Goal: Information Seeking & Learning: Learn about a topic

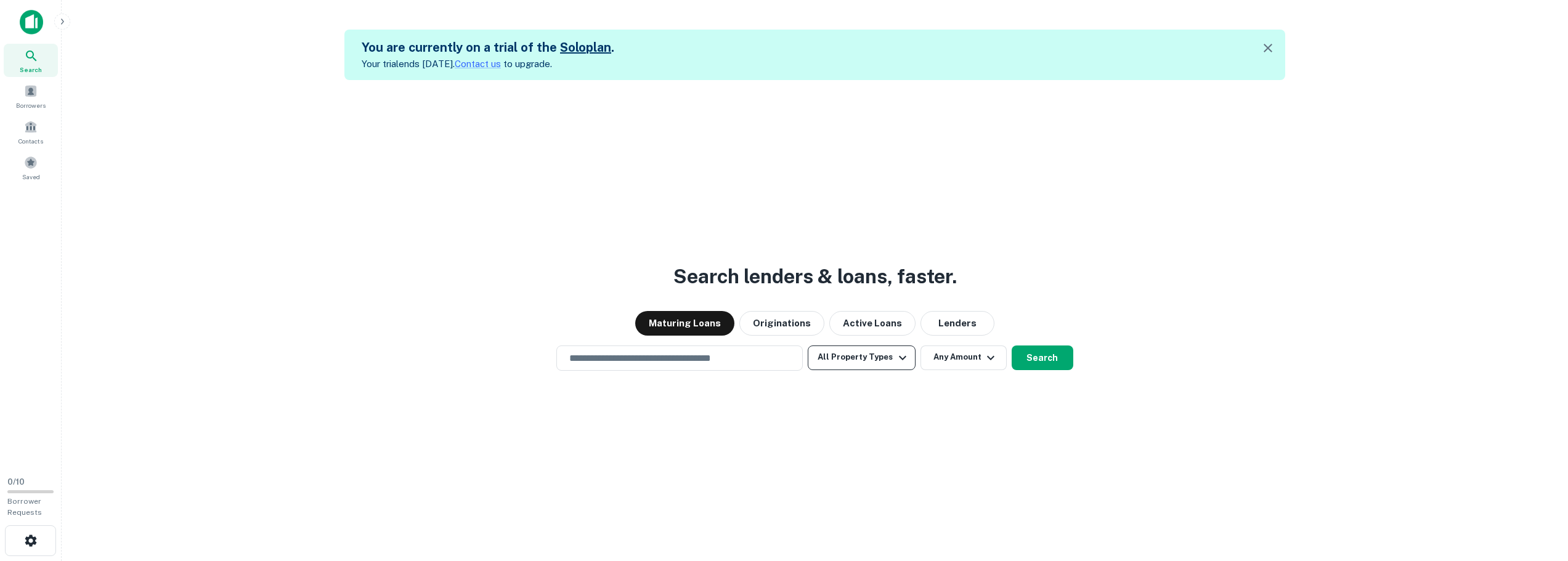
click at [889, 362] on button "All Property Types" at bounding box center [861, 358] width 107 height 25
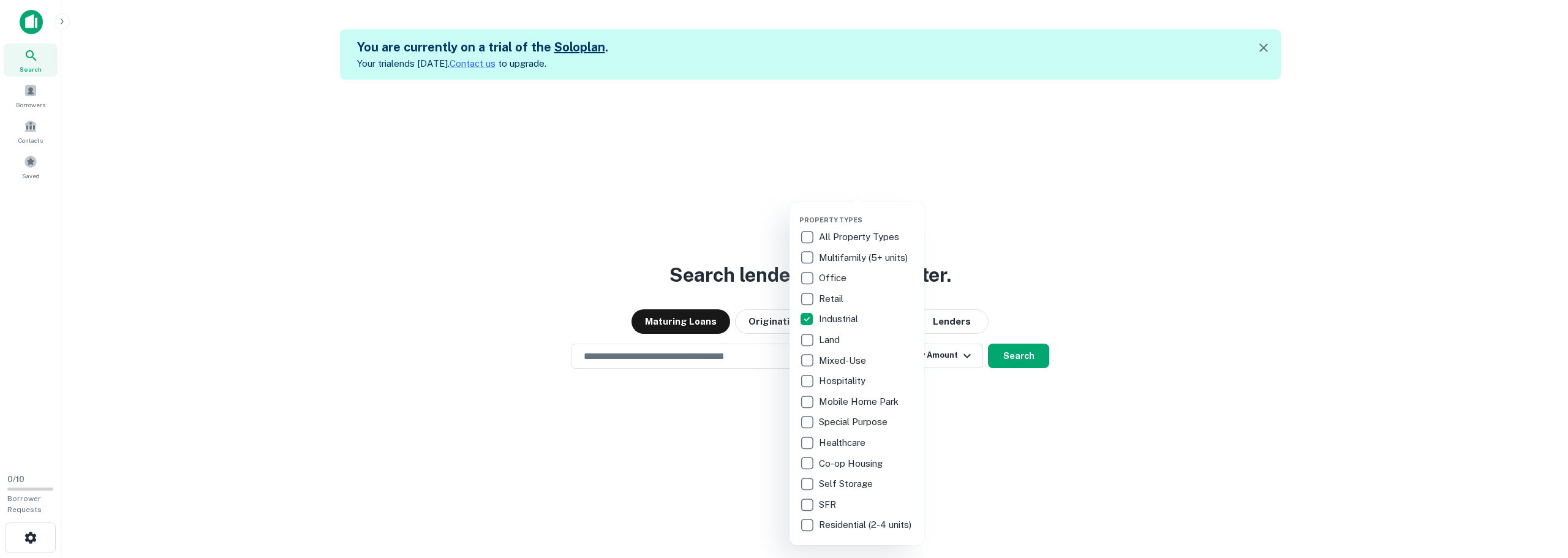
click at [744, 407] on div at bounding box center [784, 279] width 1568 height 558
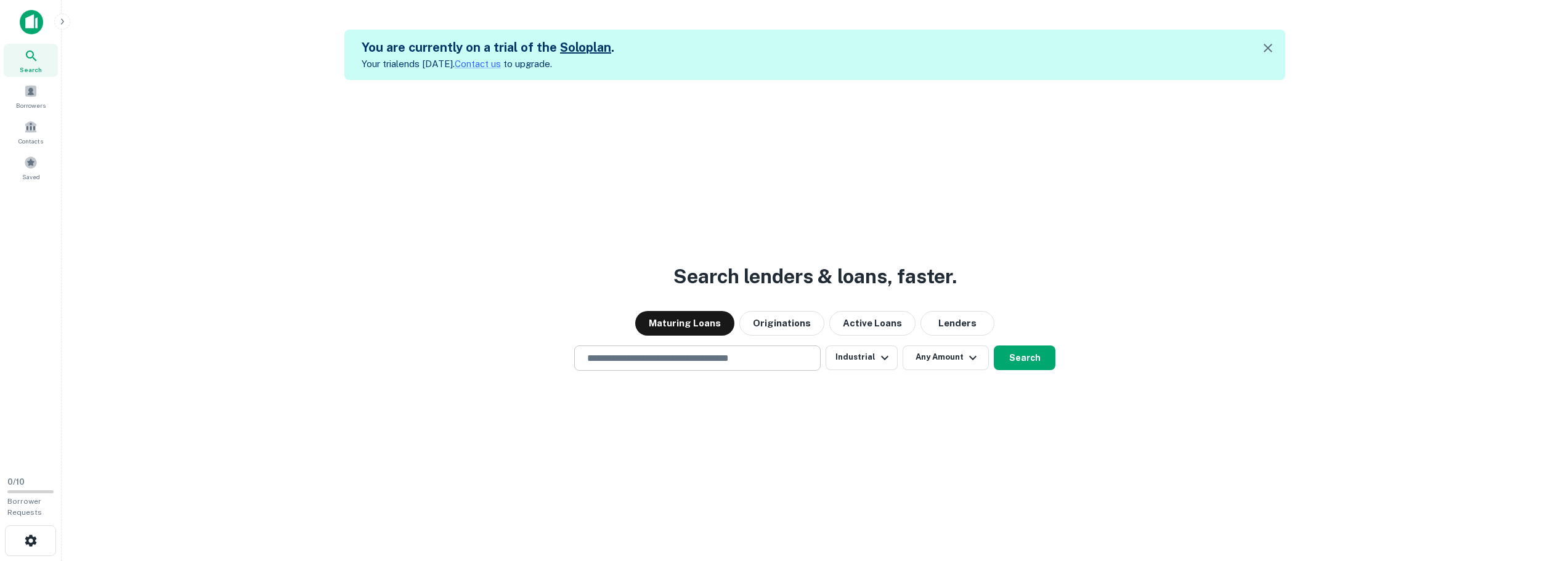
click at [713, 356] on input "text" at bounding box center [697, 358] width 236 height 14
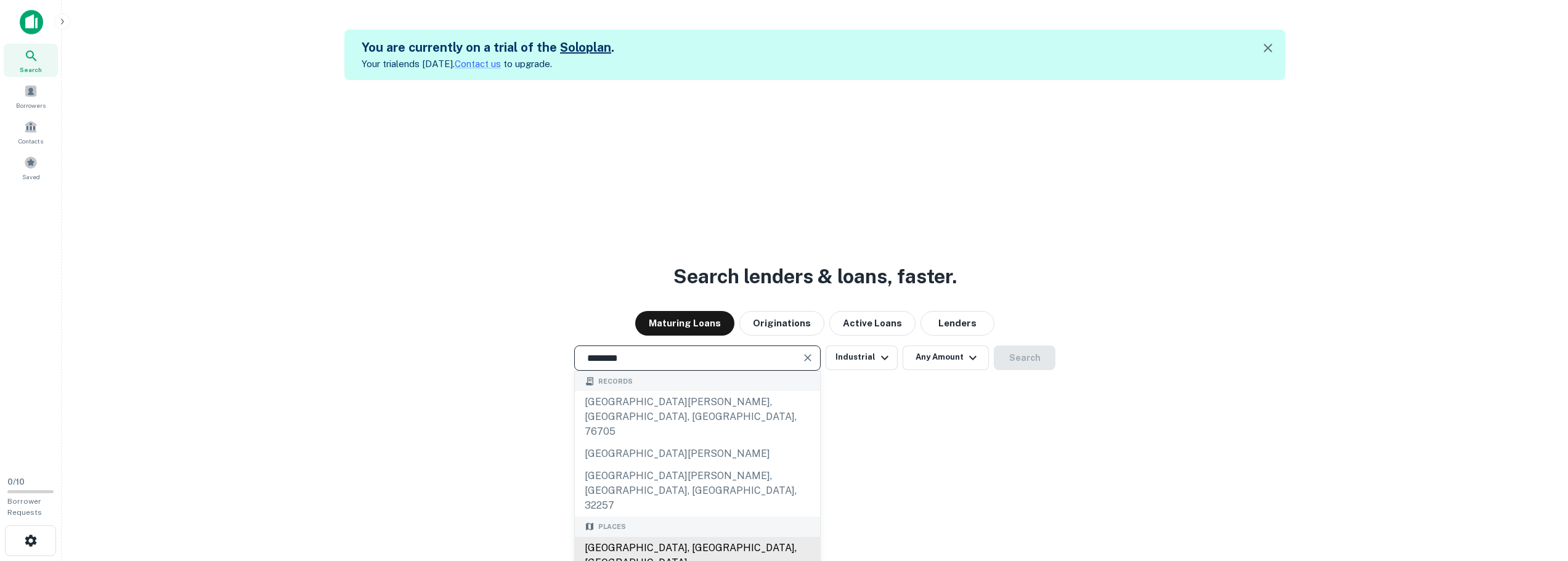
click at [685, 537] on div "San Jose, CA, USA" at bounding box center [698, 555] width 246 height 37
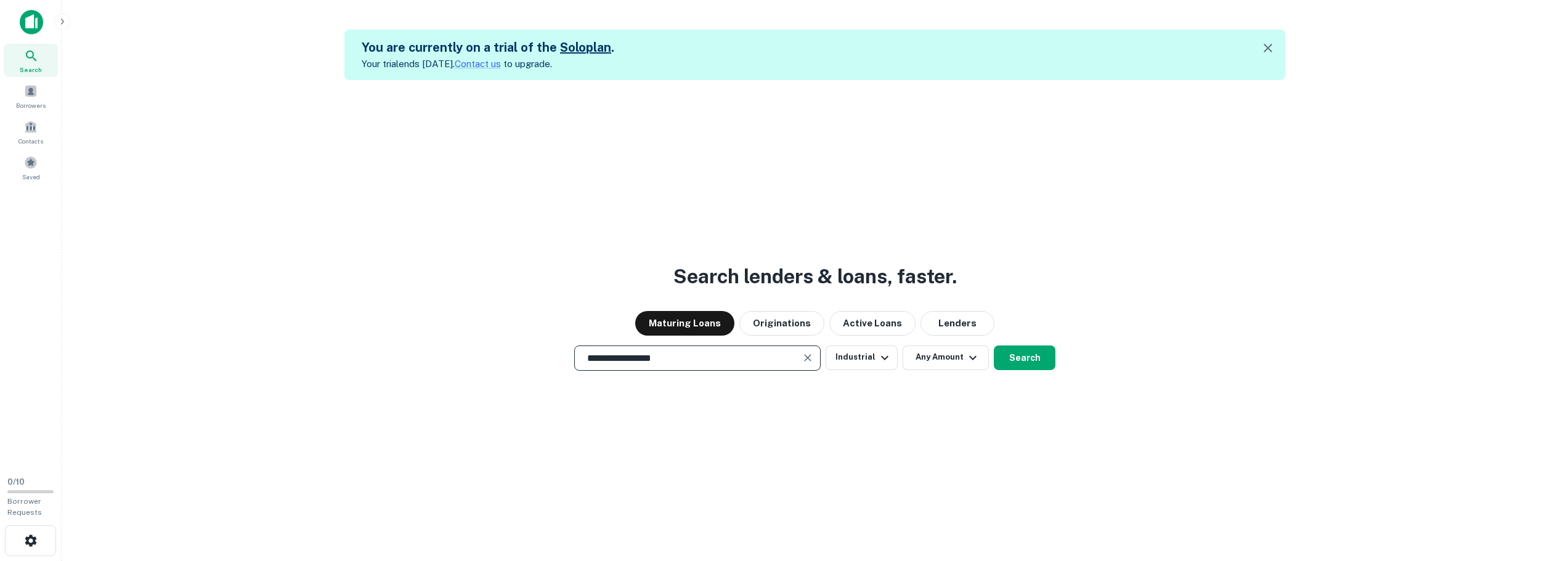
scroll to position [20, 0]
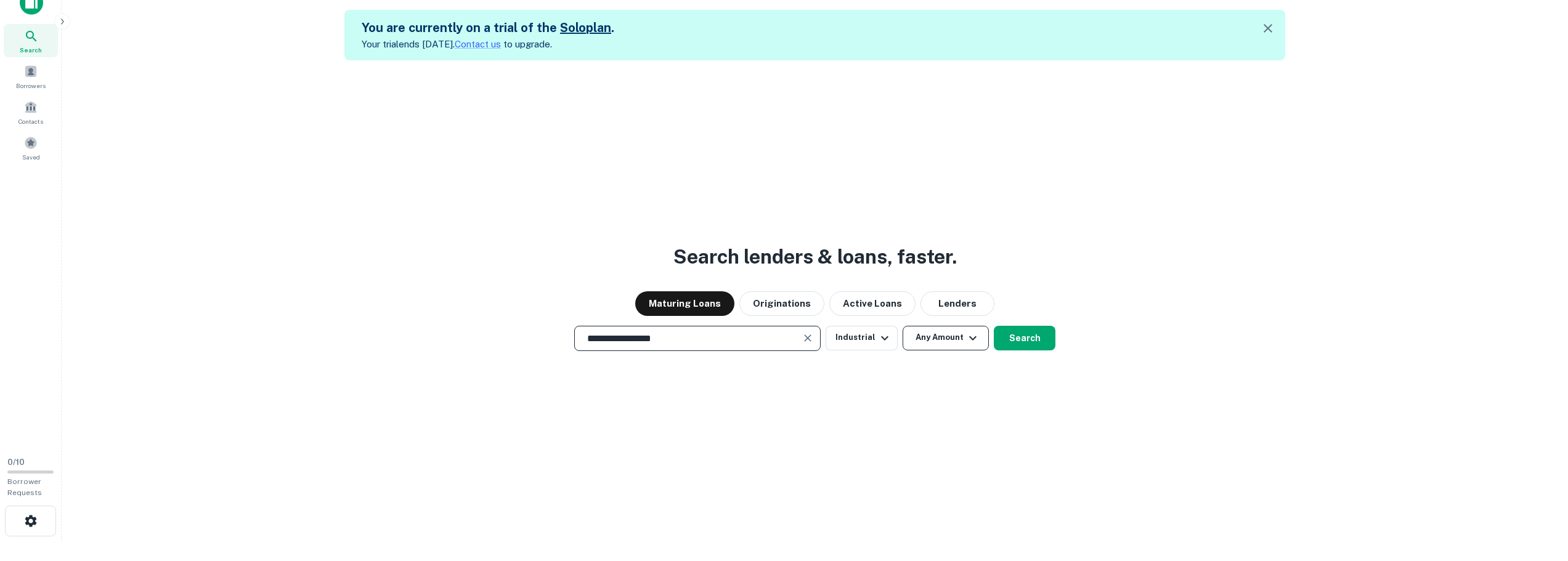
type input "**********"
click at [967, 333] on icon "button" at bounding box center [973, 338] width 15 height 15
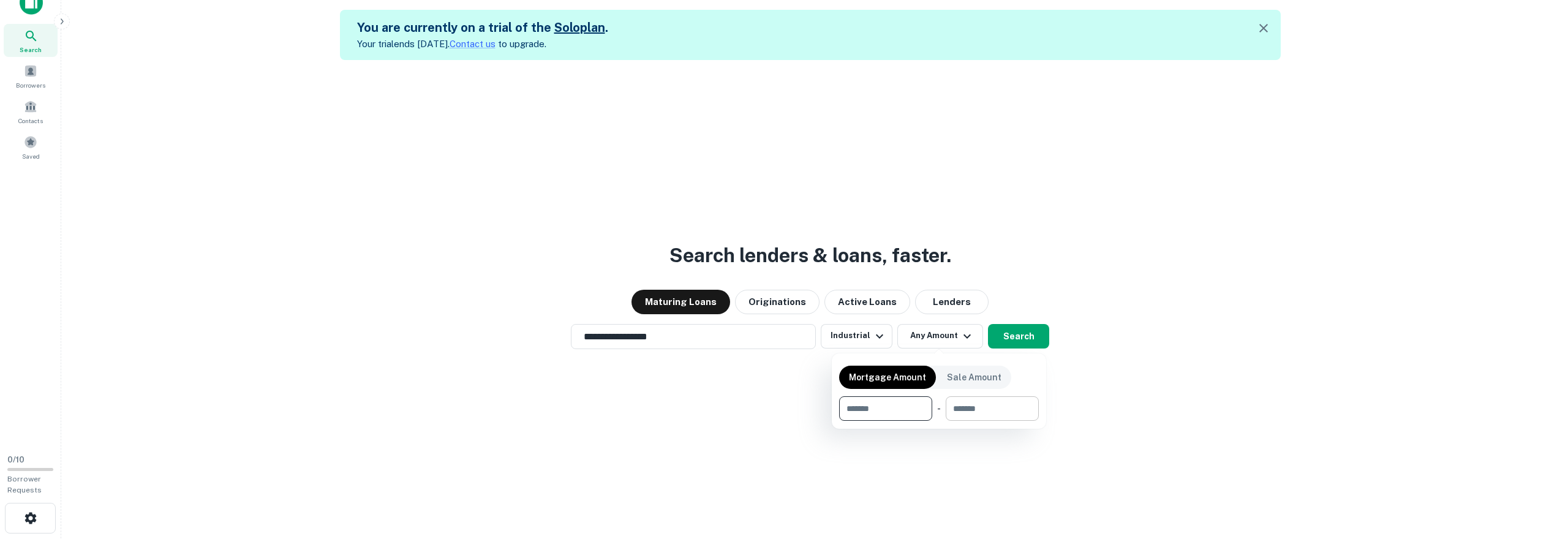
click at [1013, 413] on input "number" at bounding box center [988, 409] width 84 height 25
type input "********"
click at [1061, 417] on div at bounding box center [784, 279] width 1568 height 558
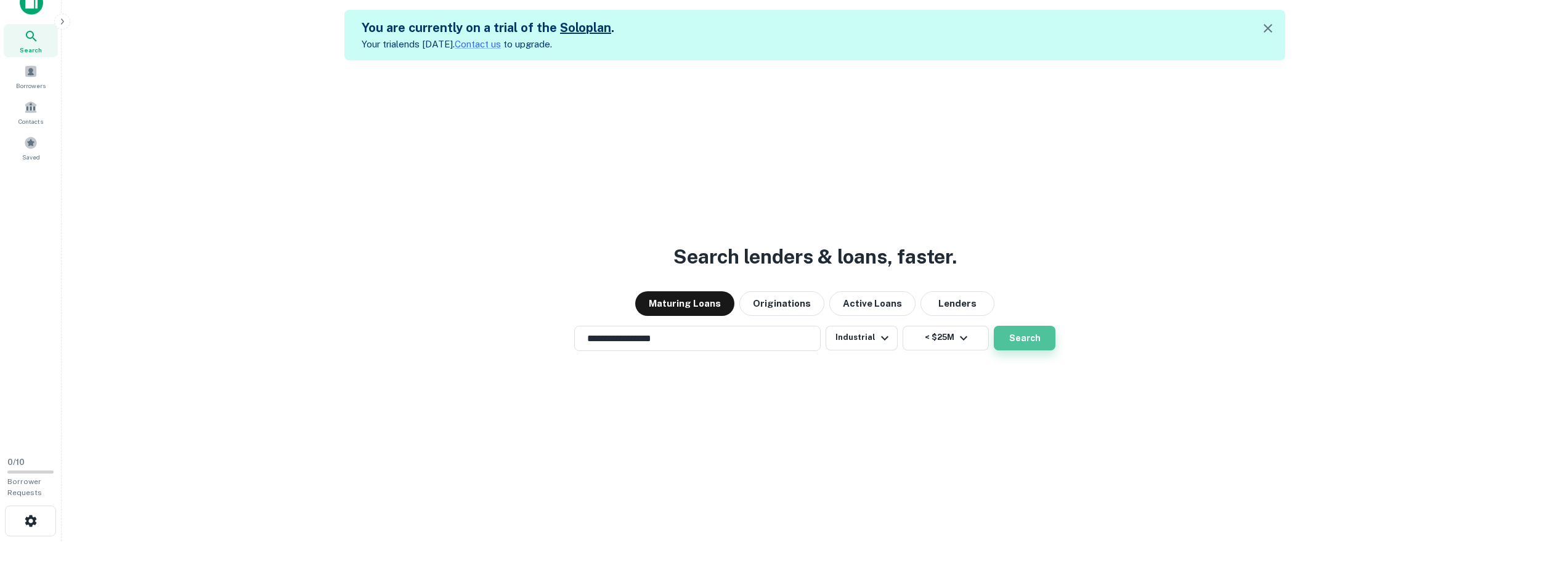
click at [1027, 334] on button "Search" at bounding box center [1025, 338] width 61 height 25
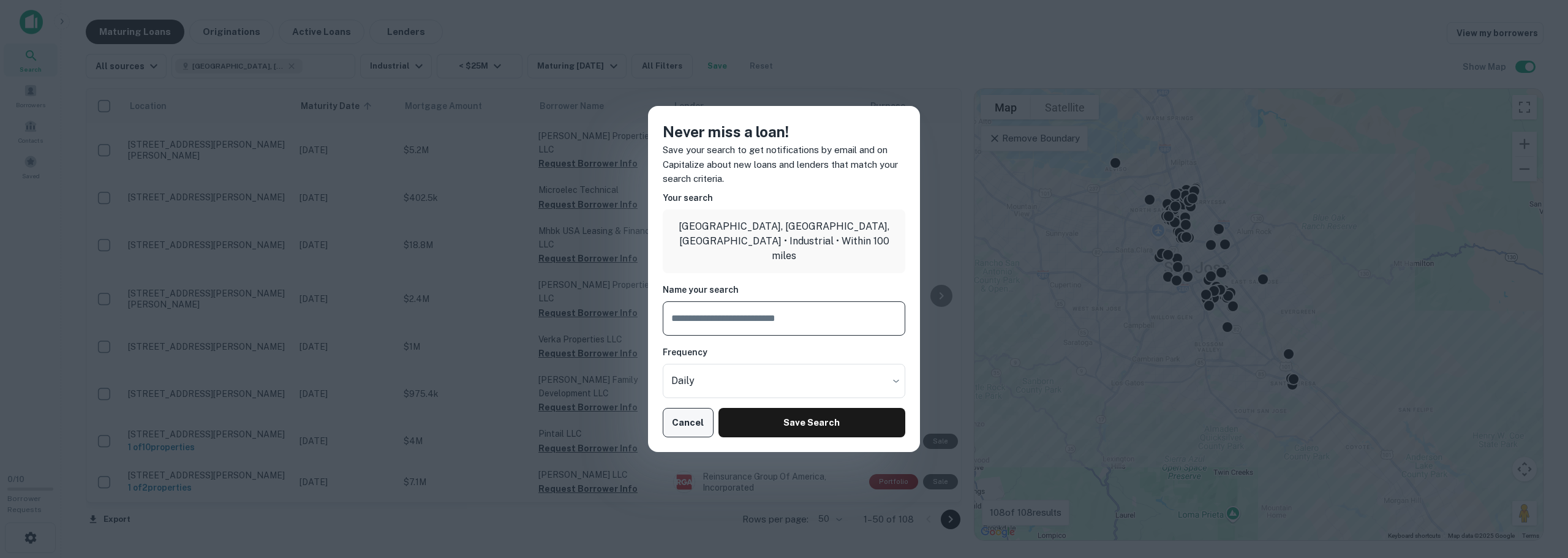
click at [685, 429] on button "Cancel" at bounding box center [688, 423] width 51 height 29
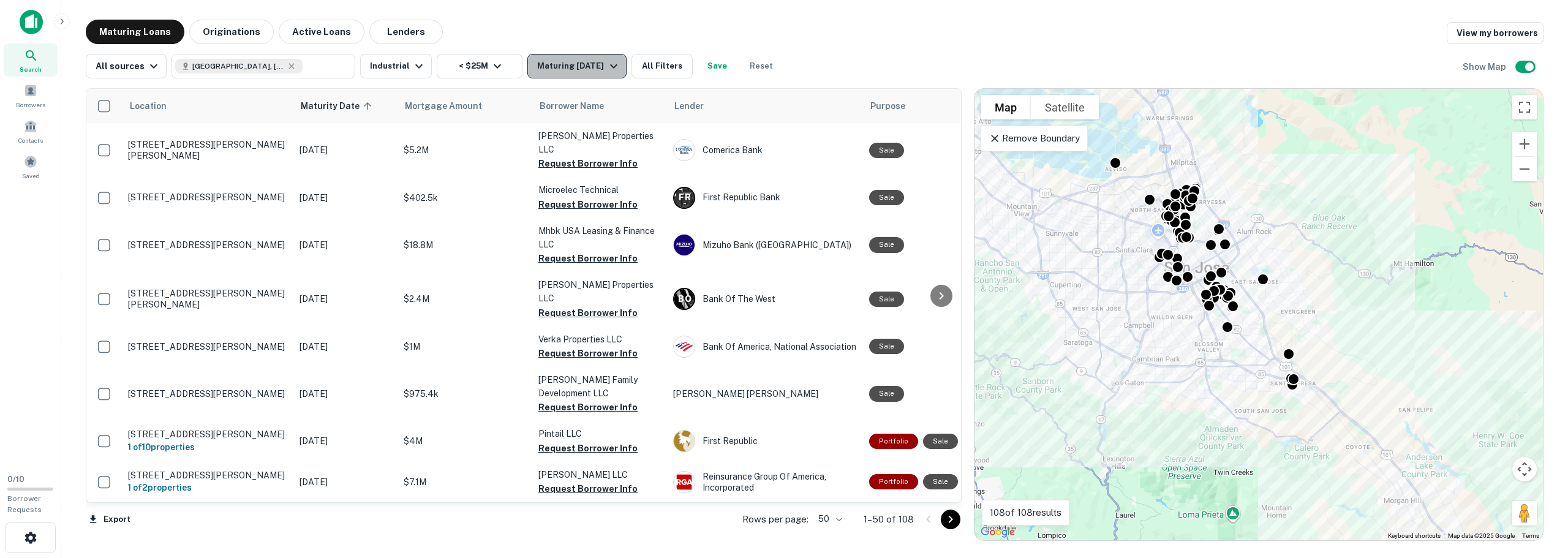
click at [610, 64] on icon "button" at bounding box center [614, 66] width 15 height 15
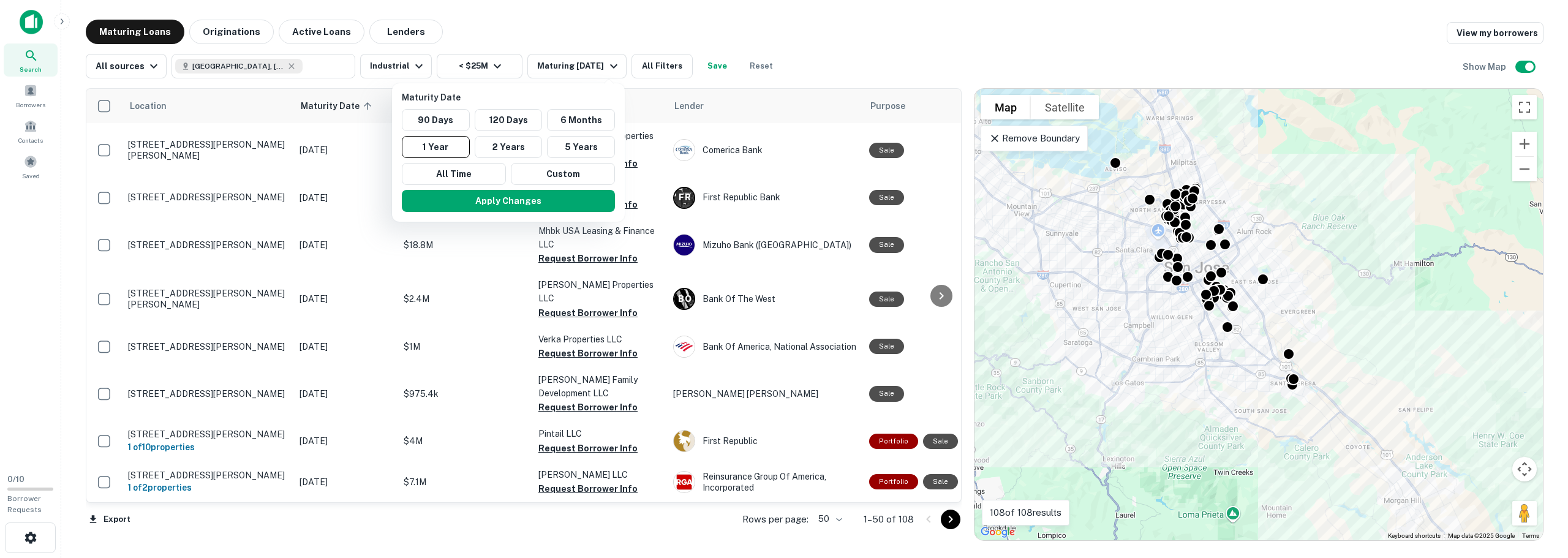
click at [596, 9] on div at bounding box center [784, 279] width 1568 height 558
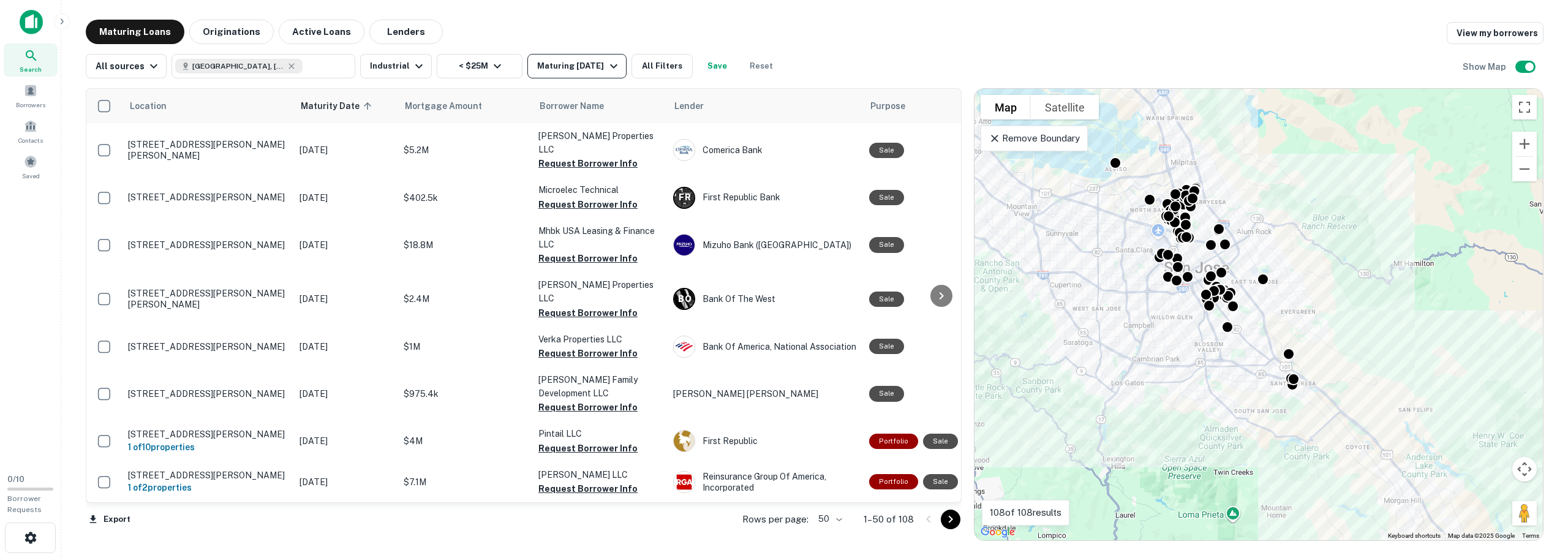
click at [583, 72] on div "Maturing In 1 Year" at bounding box center [579, 66] width 84 height 15
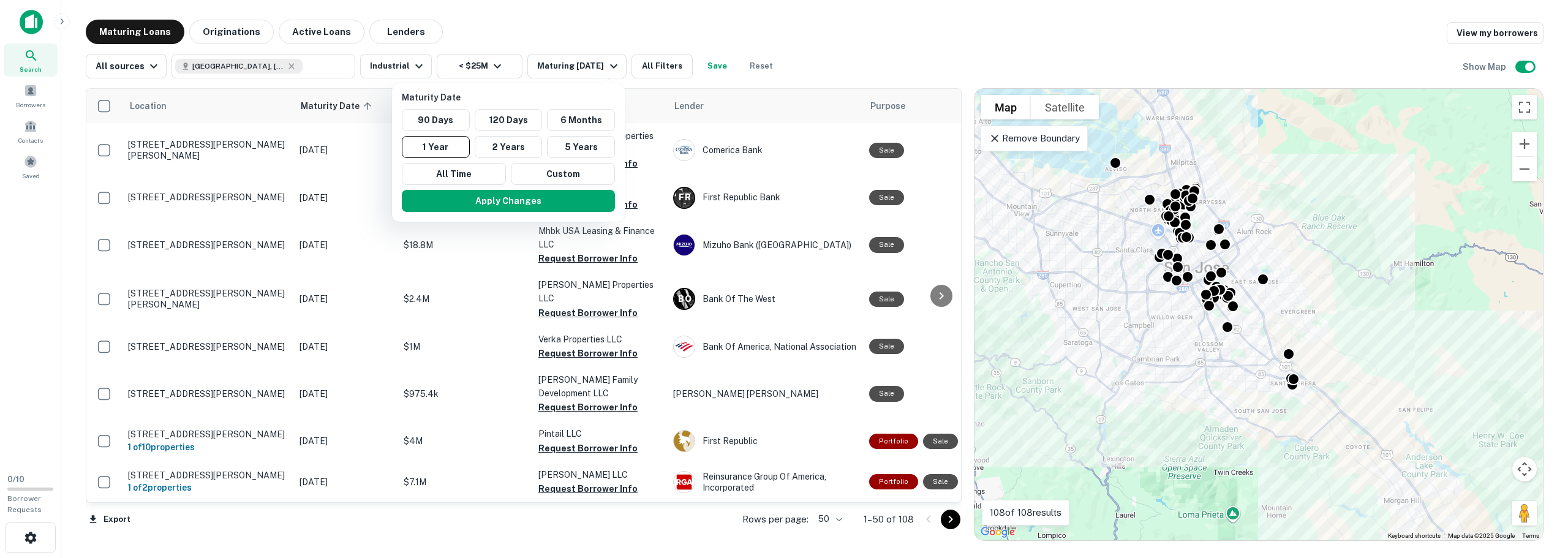
click at [521, 31] on div at bounding box center [784, 279] width 1568 height 558
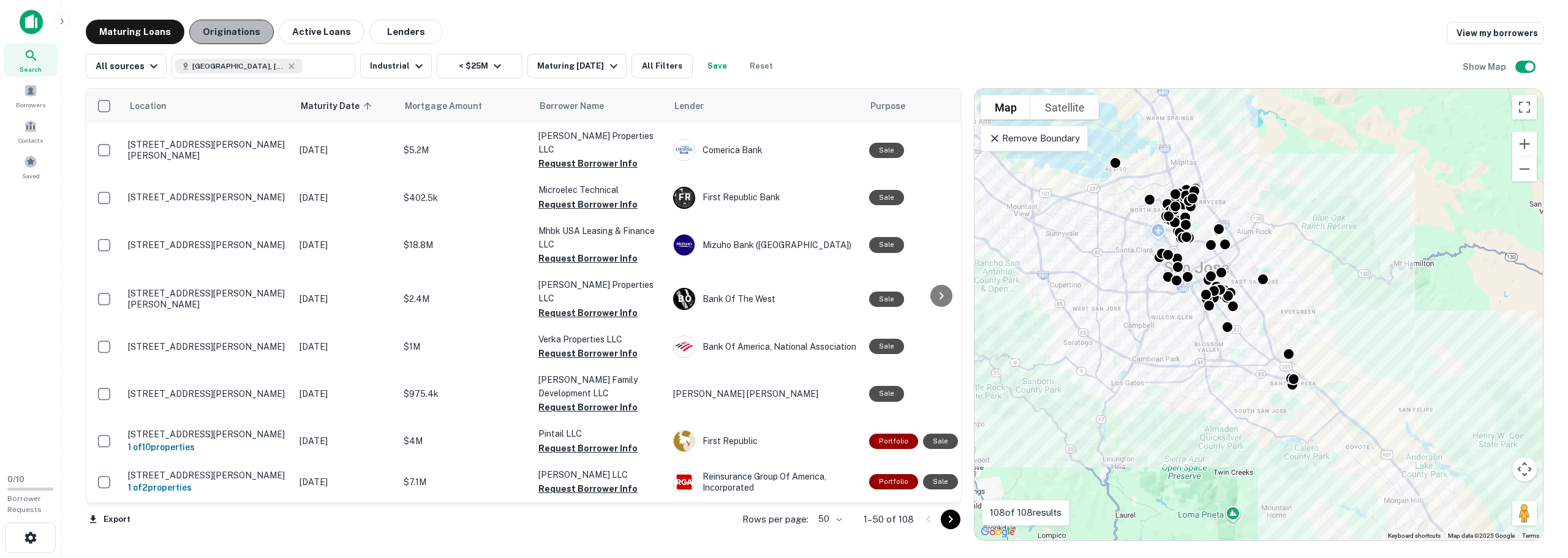
click at [240, 33] on button "Originations" at bounding box center [231, 32] width 84 height 25
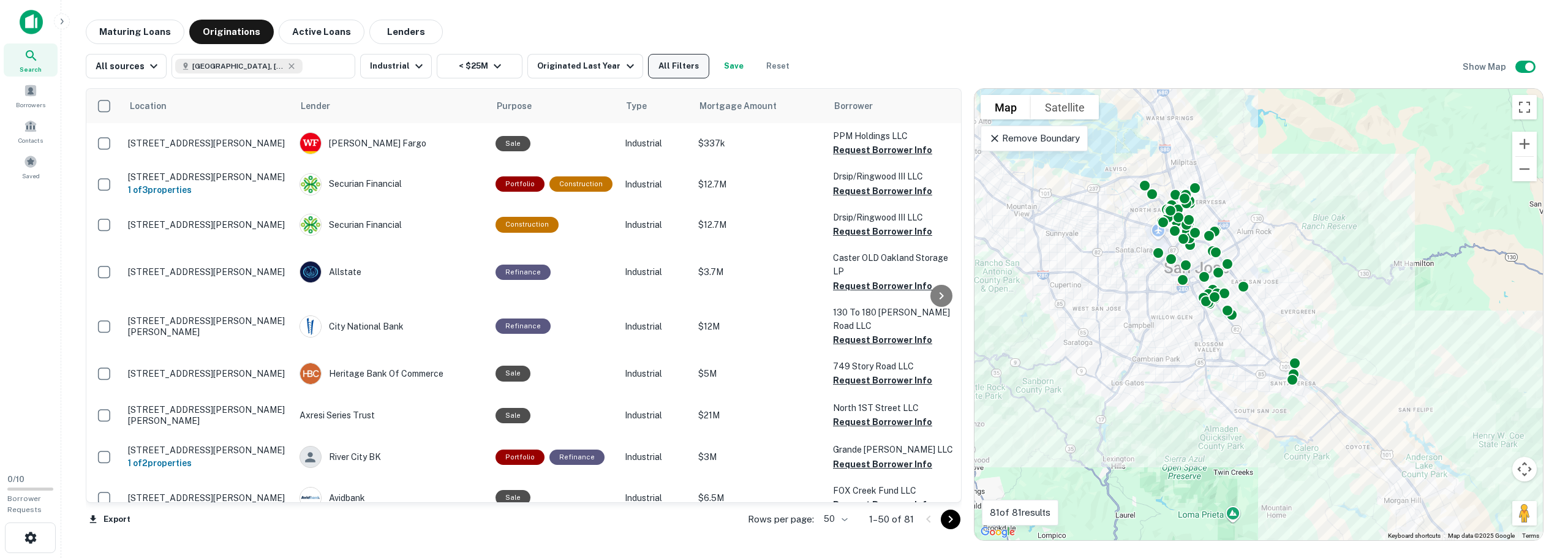
click at [681, 66] on button "All Filters" at bounding box center [679, 66] width 61 height 25
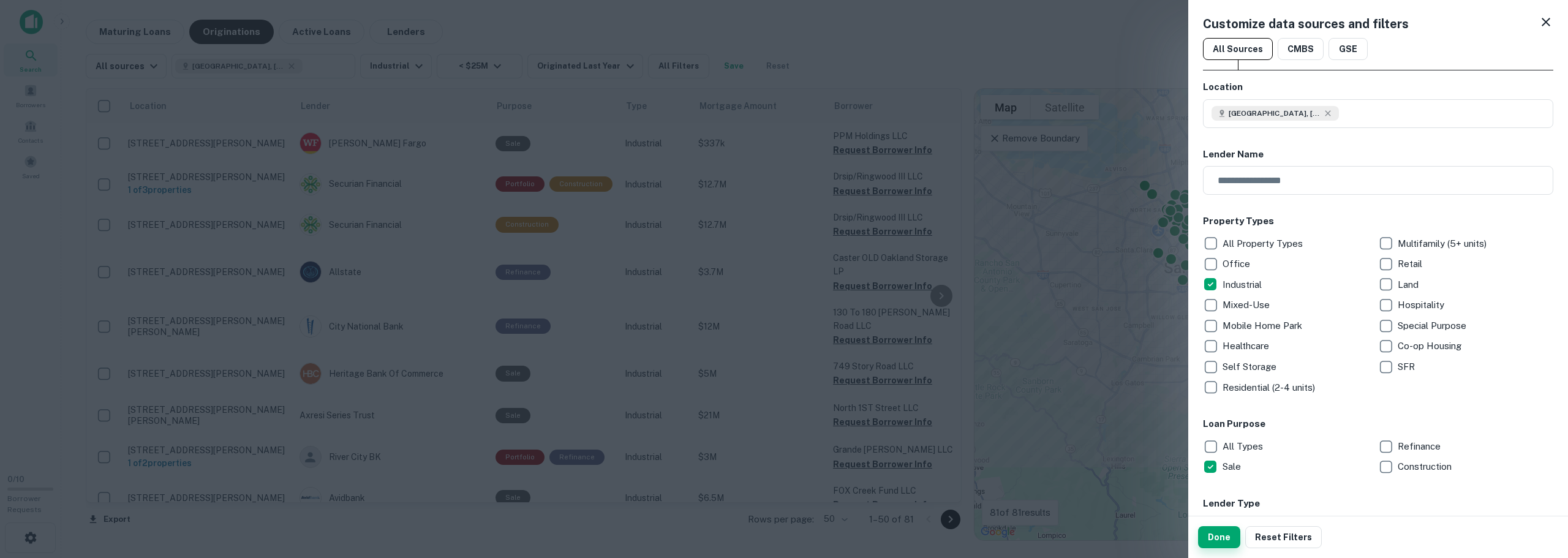
click at [1212, 536] on button "Done" at bounding box center [1219, 537] width 42 height 22
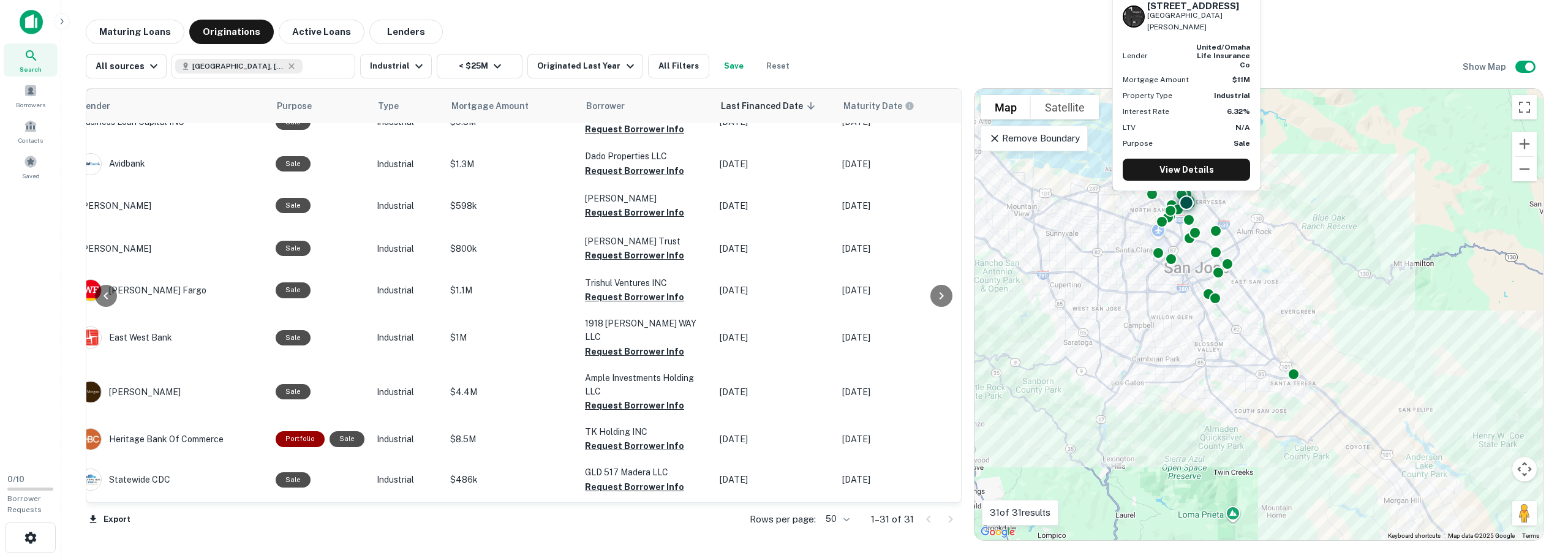
scroll to position [0, 220]
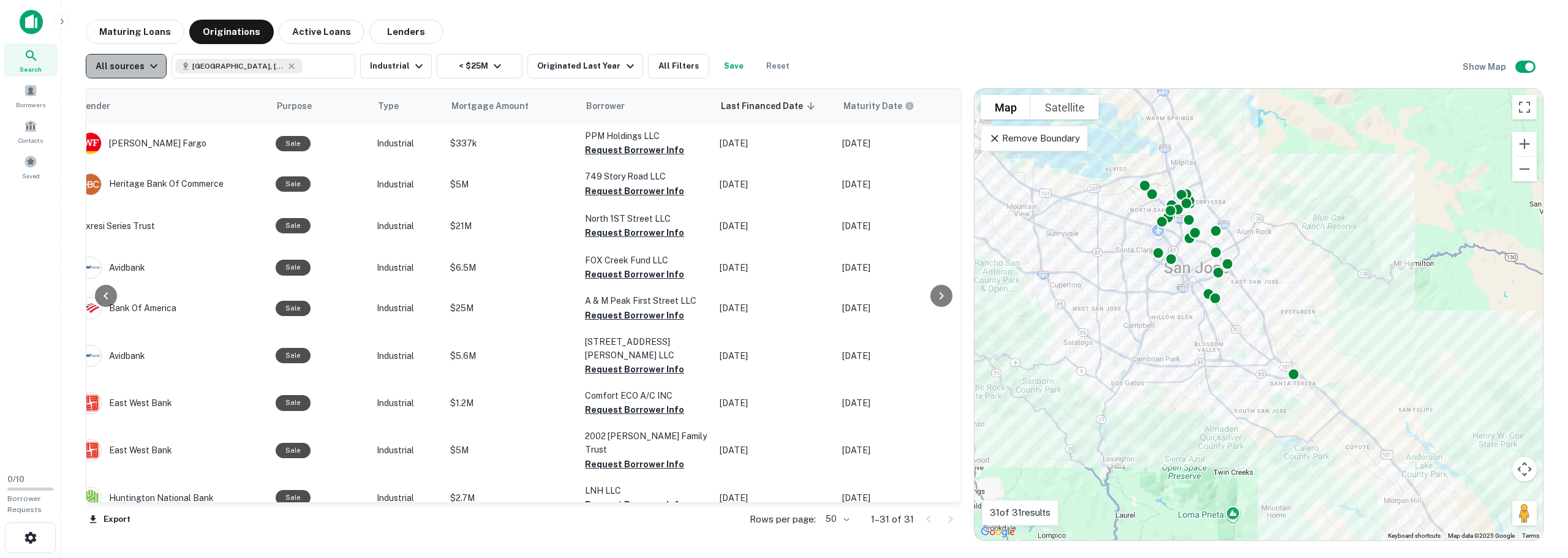
drag, startPoint x: 733, startPoint y: 268, endPoint x: 148, endPoint y: 68, distance: 618.2
click at [148, 68] on icon "button" at bounding box center [154, 66] width 15 height 15
click at [148, 68] on div at bounding box center [784, 279] width 1568 height 558
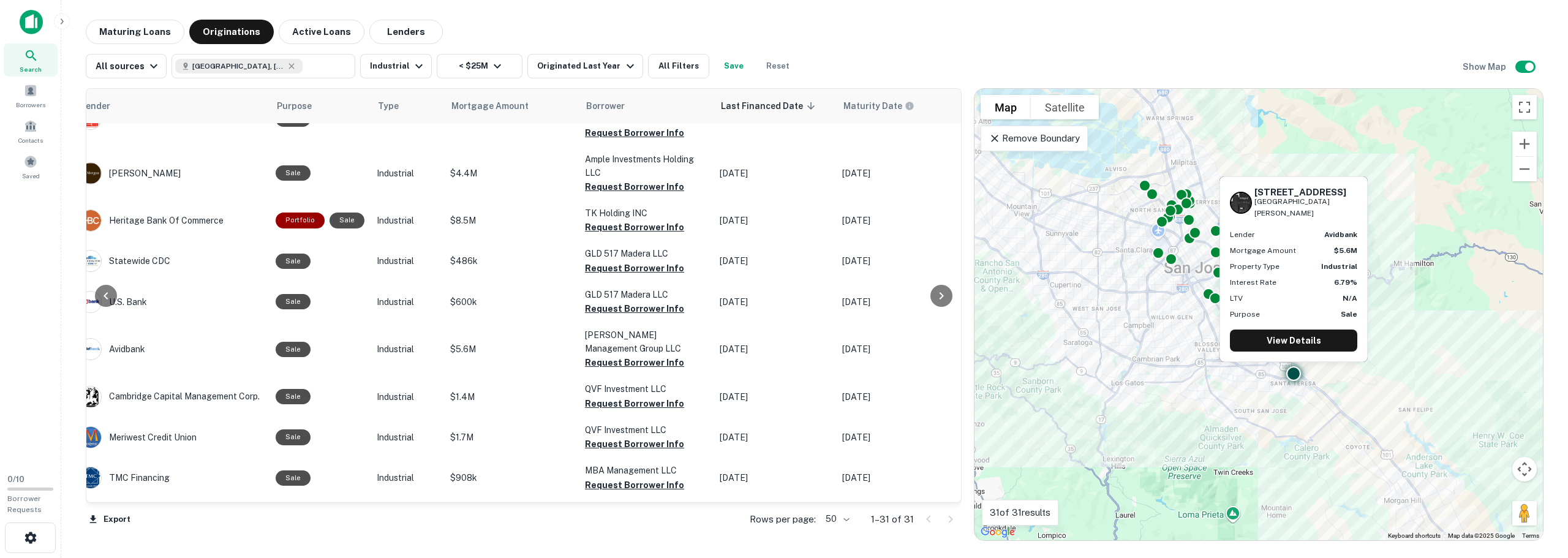
scroll to position [677, 220]
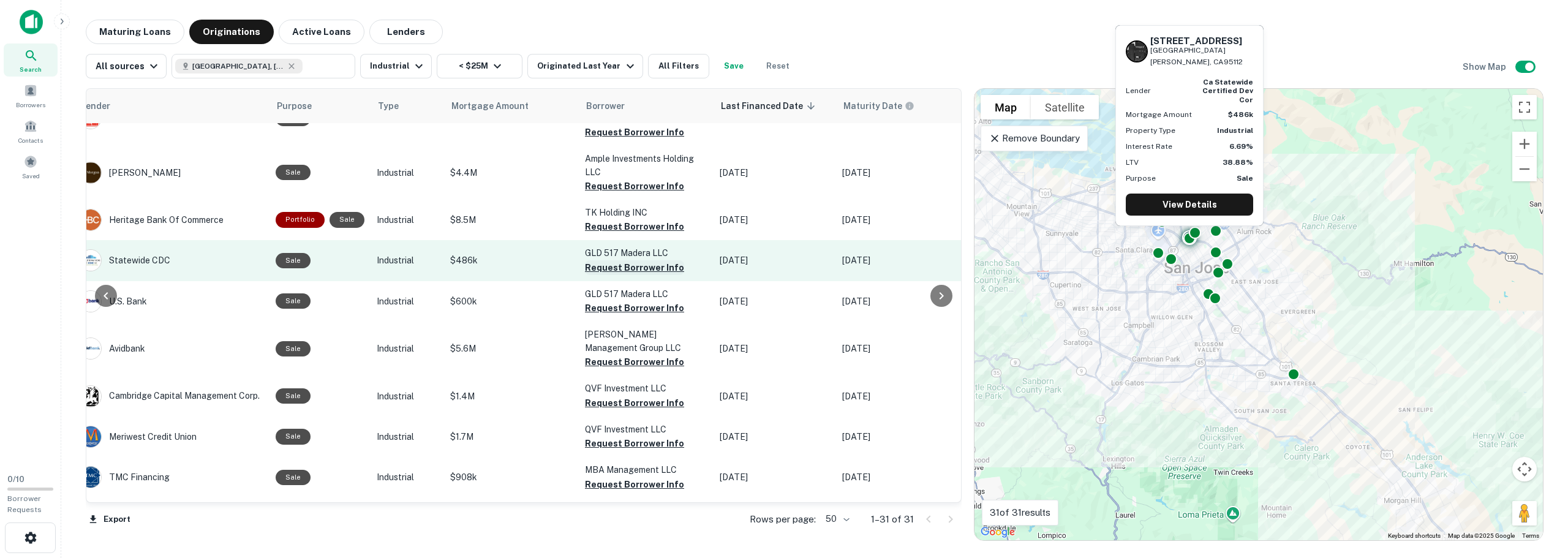
click at [616, 260] on button "Request Borrower Info" at bounding box center [635, 267] width 99 height 15
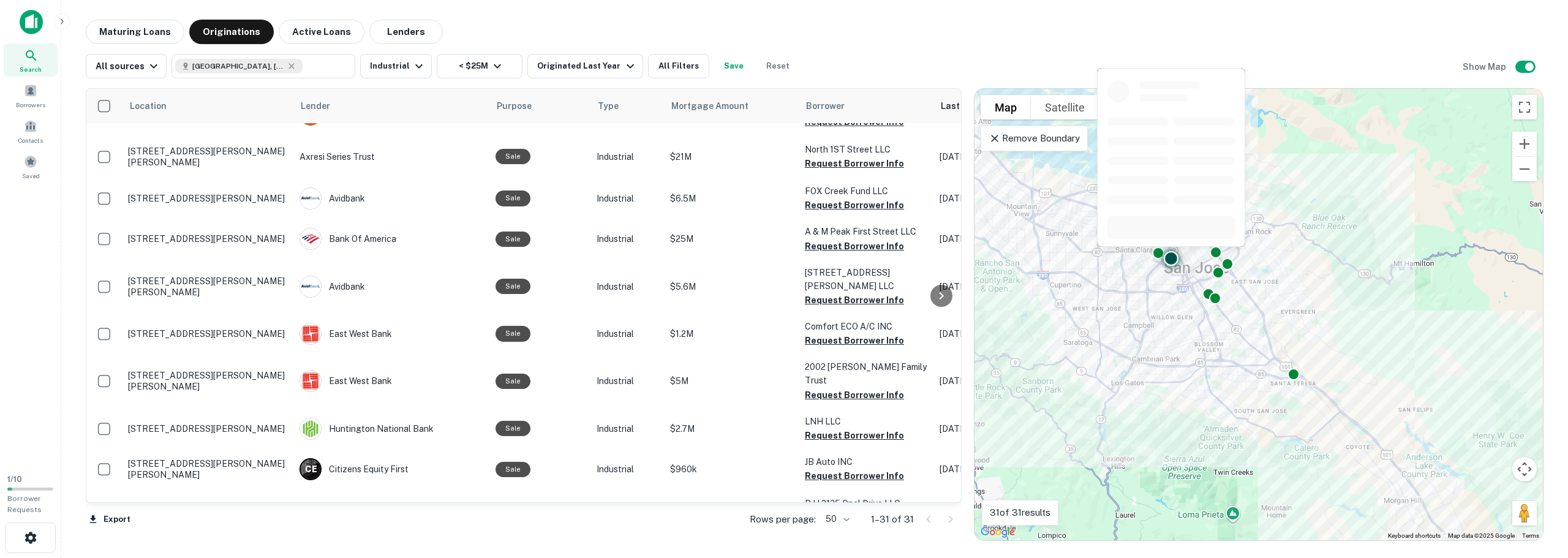
scroll to position [0, 0]
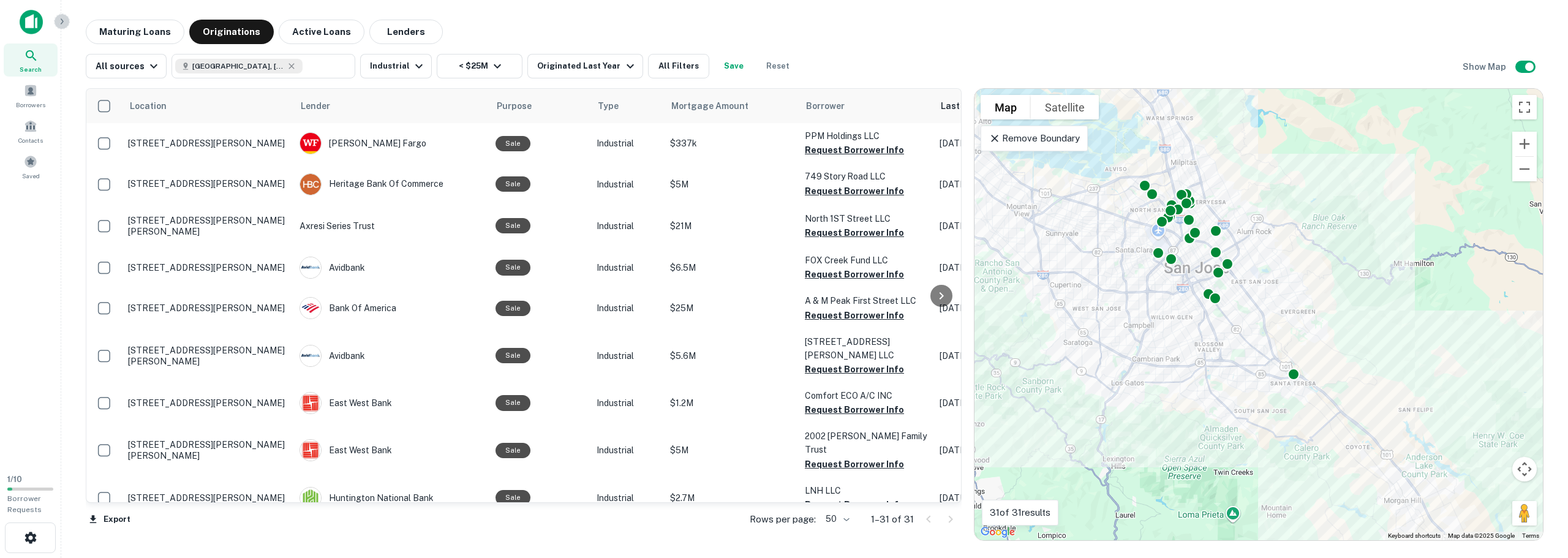
click at [62, 21] on icon "button" at bounding box center [62, 21] width 3 height 5
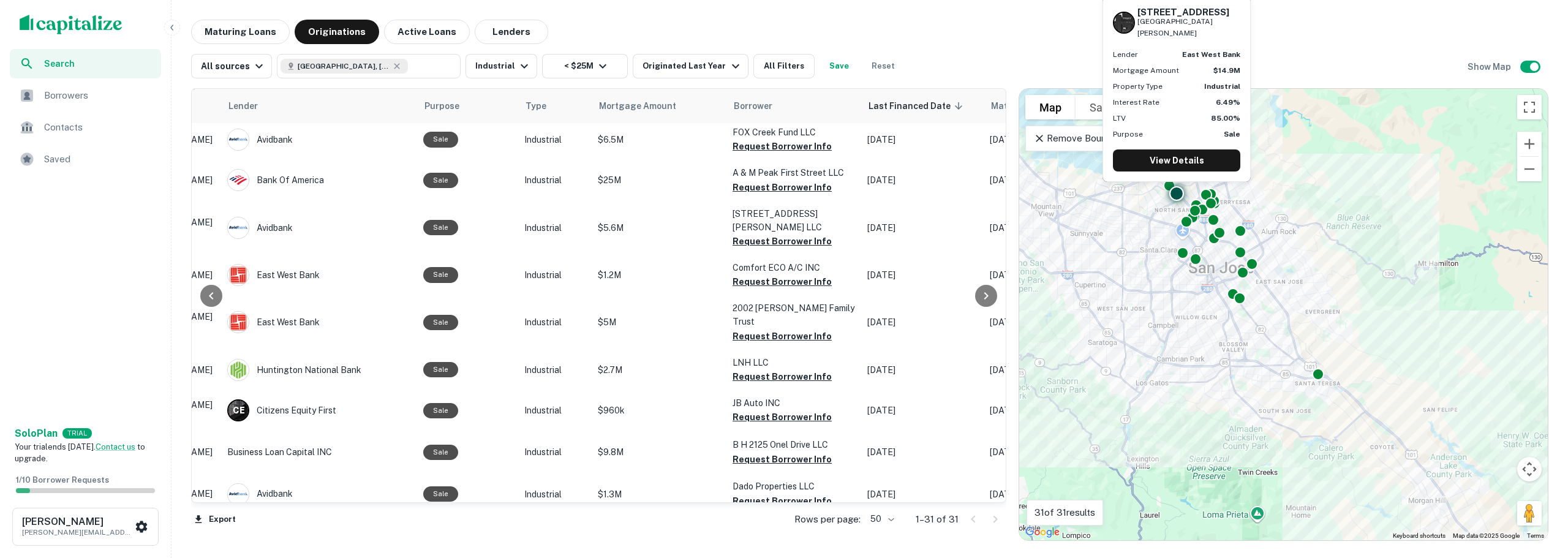
scroll to position [0, 178]
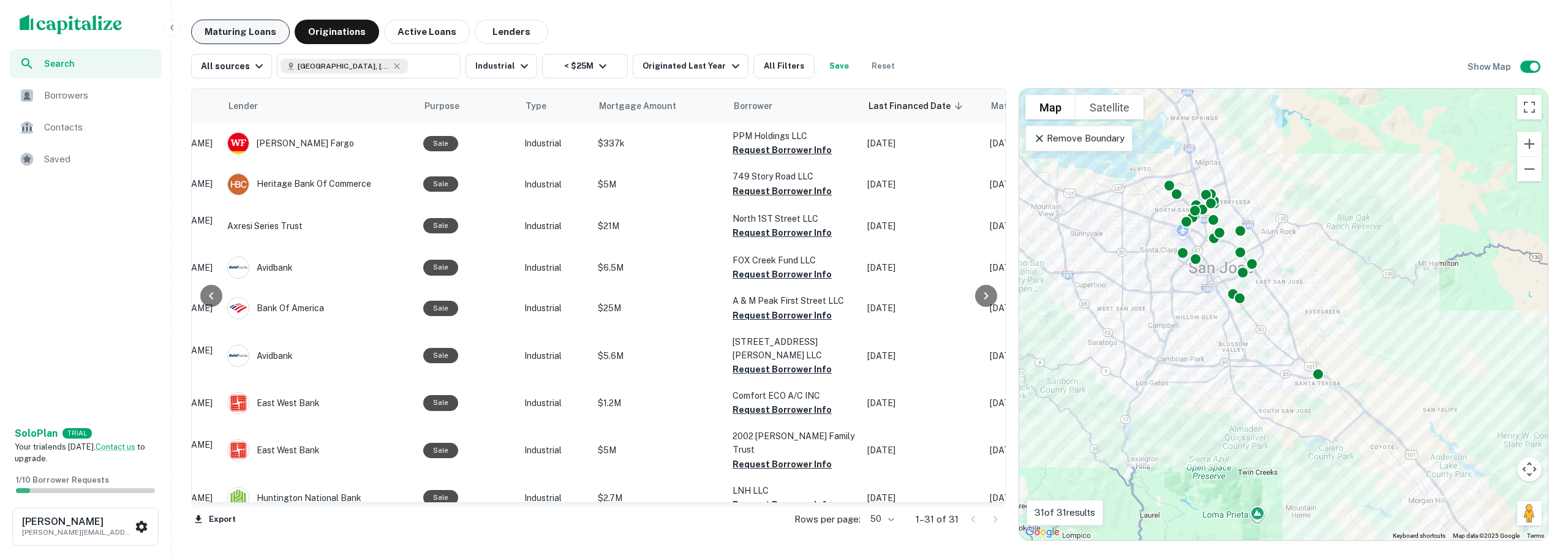
click at [255, 32] on button "Maturing Loans" at bounding box center [240, 32] width 99 height 25
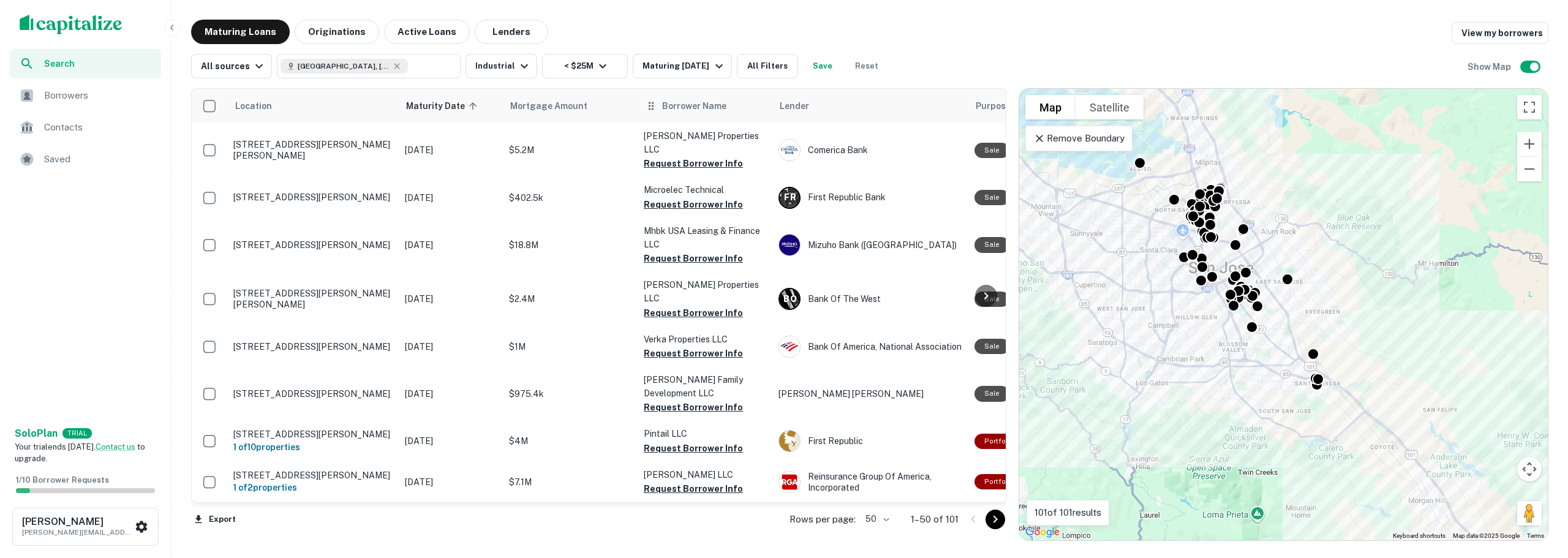
click at [696, 104] on span "Borrower Name" at bounding box center [694, 106] width 64 height 15
click at [690, 113] on span "Borrower Name" at bounding box center [694, 106] width 64 height 15
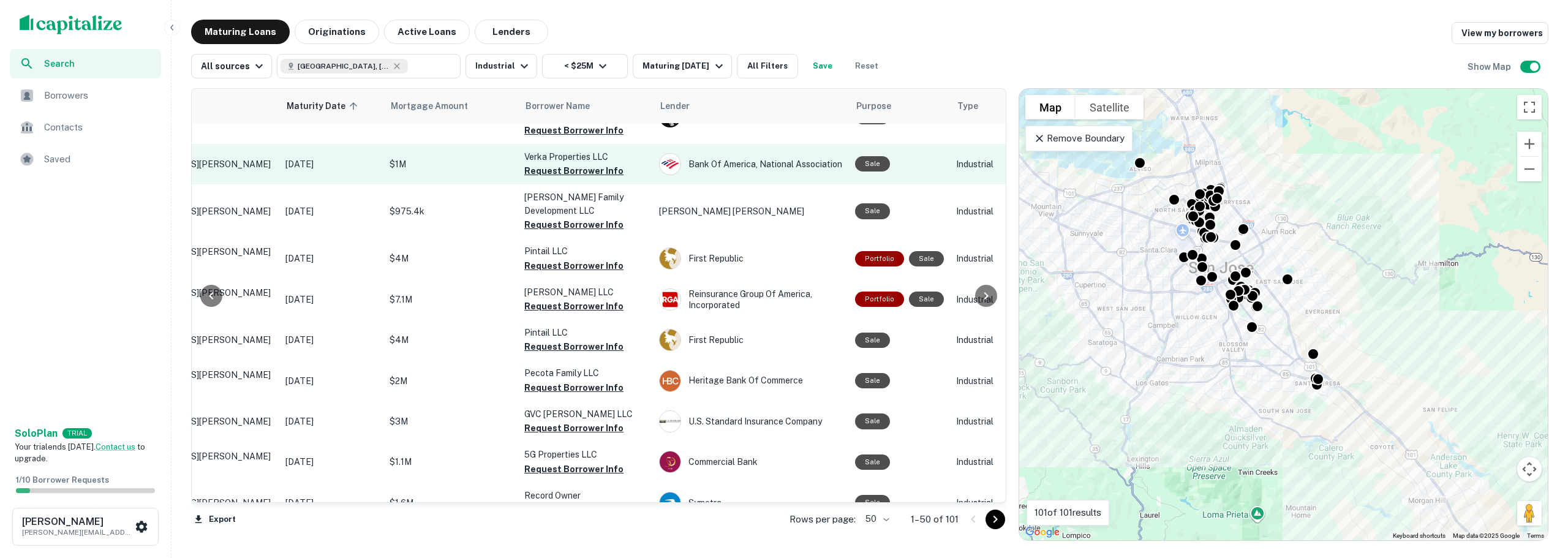
scroll to position [182, 0]
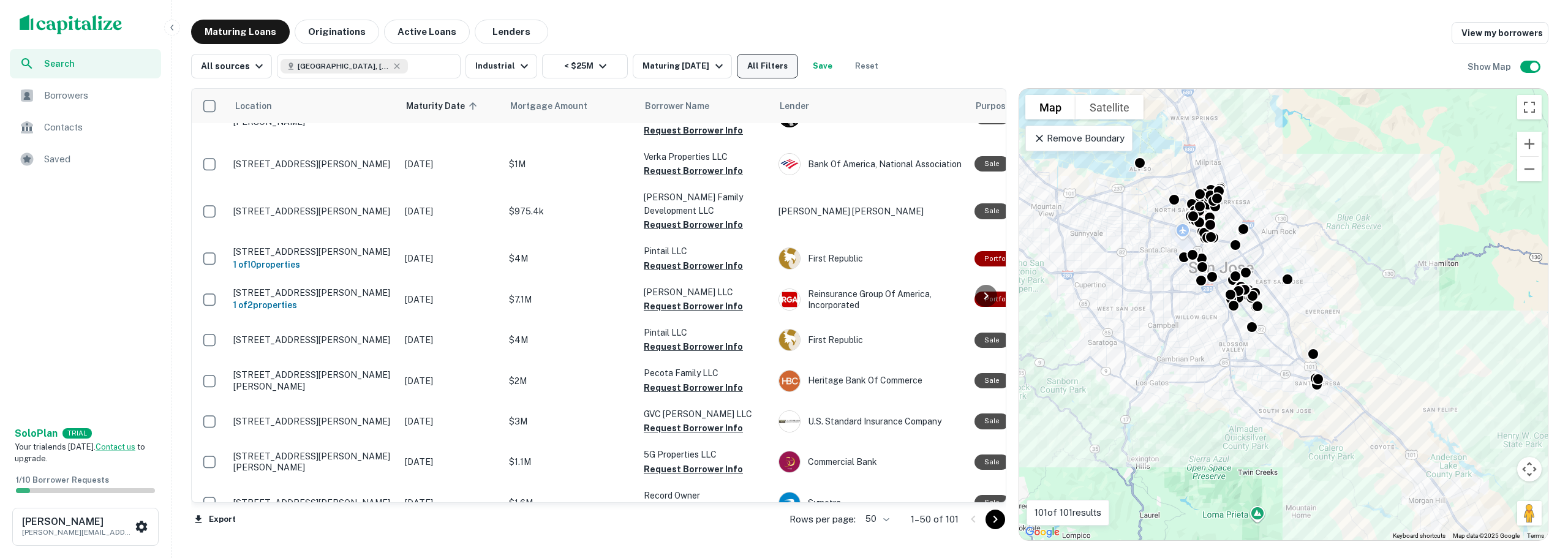
click at [767, 60] on button "All Filters" at bounding box center [767, 66] width 61 height 25
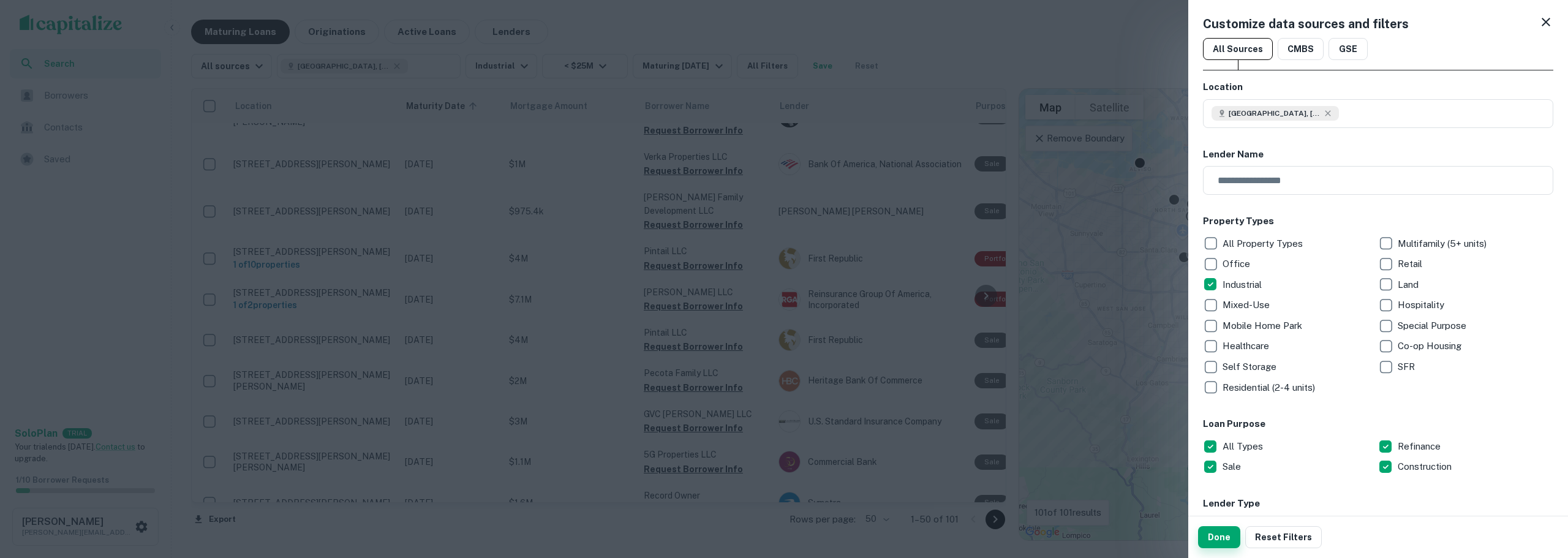
click at [1221, 541] on button "Done" at bounding box center [1219, 537] width 42 height 22
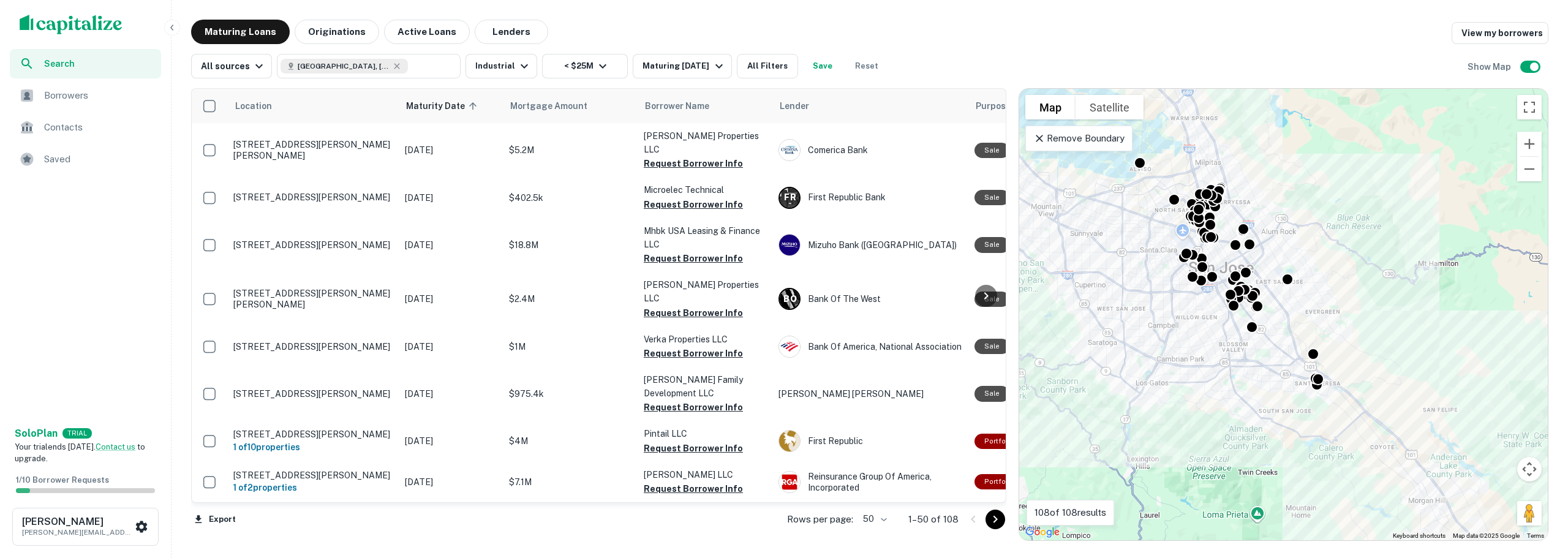
click at [67, 90] on span "Borrowers" at bounding box center [98, 96] width 109 height 15
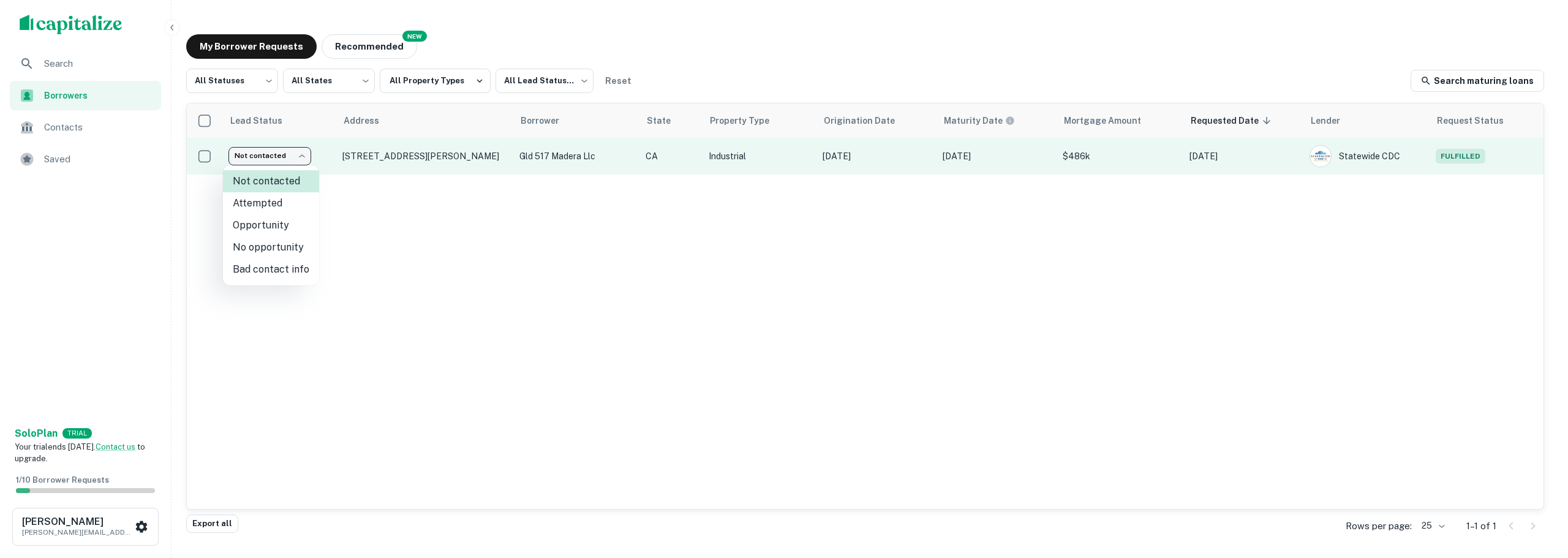
click at [297, 155] on body "Search Borrowers Contacts Saved Solo Plan TRIAL Your trial ends [DATE]. Contact…" at bounding box center [784, 279] width 1568 height 558
click at [297, 155] on div at bounding box center [784, 279] width 1568 height 558
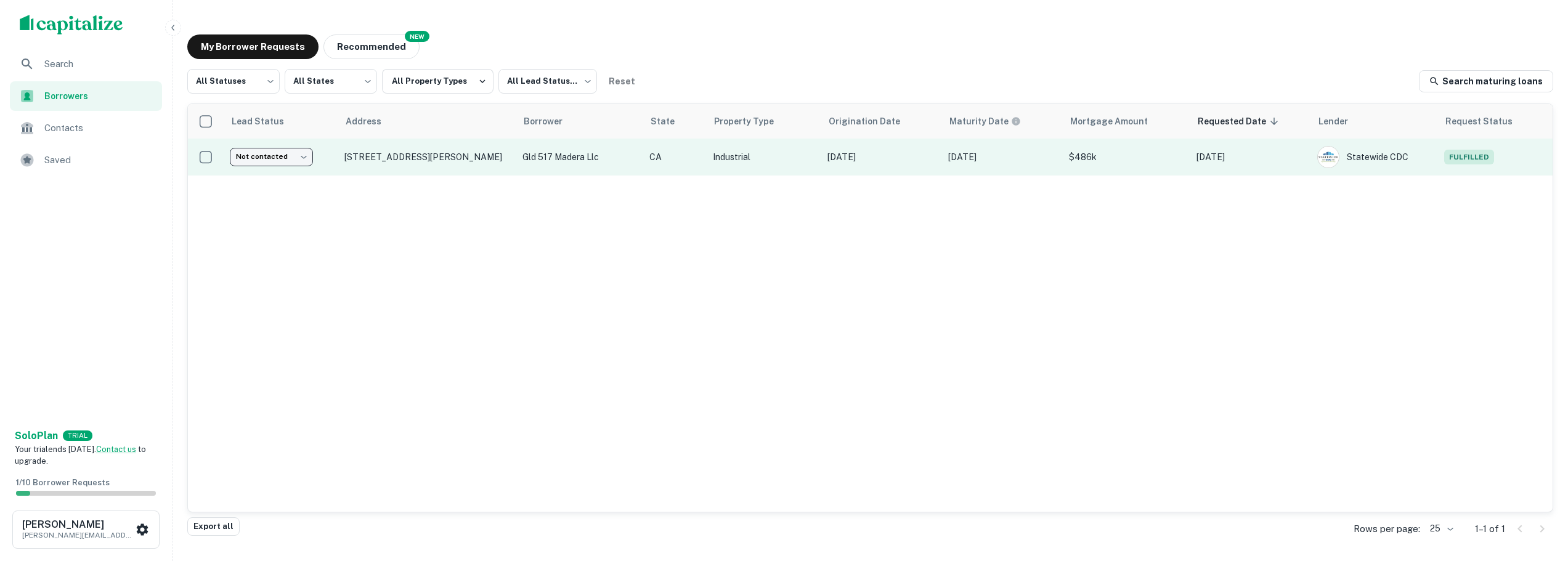
click at [859, 167] on td "[DATE]" at bounding box center [881, 157] width 121 height 37
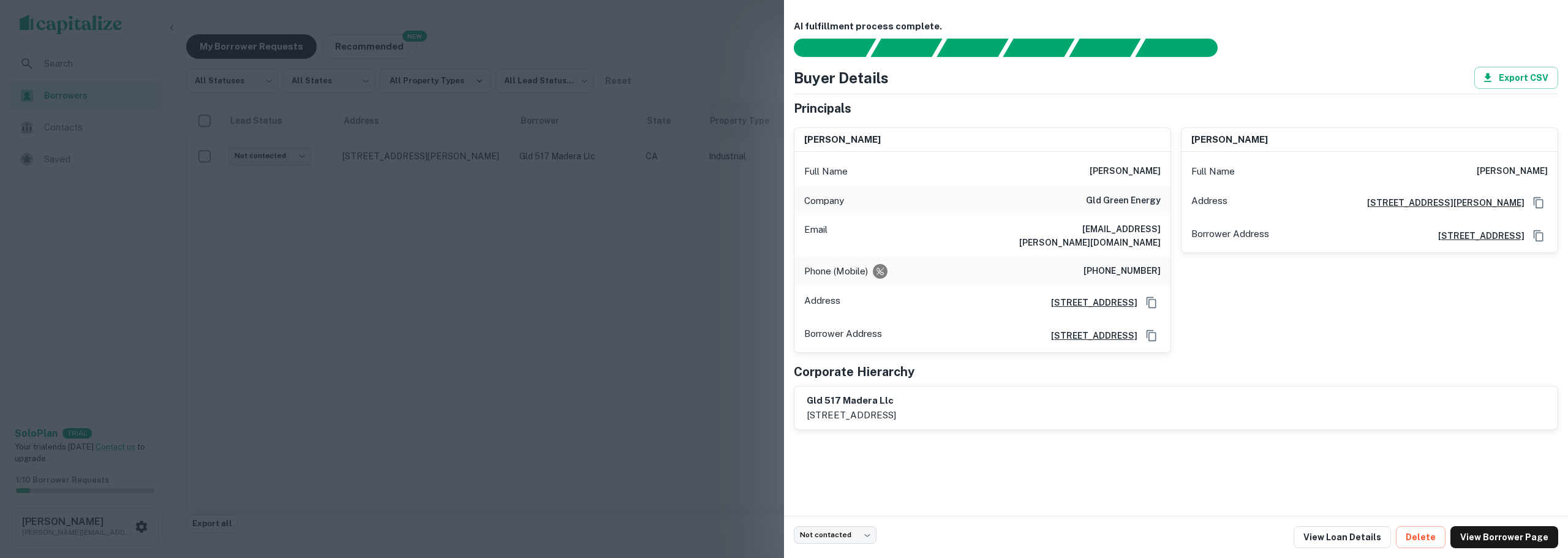
click at [1354, 74] on div "Buyer Details Export CSV" at bounding box center [1176, 78] width 765 height 22
click at [545, 235] on div at bounding box center [784, 279] width 1568 height 558
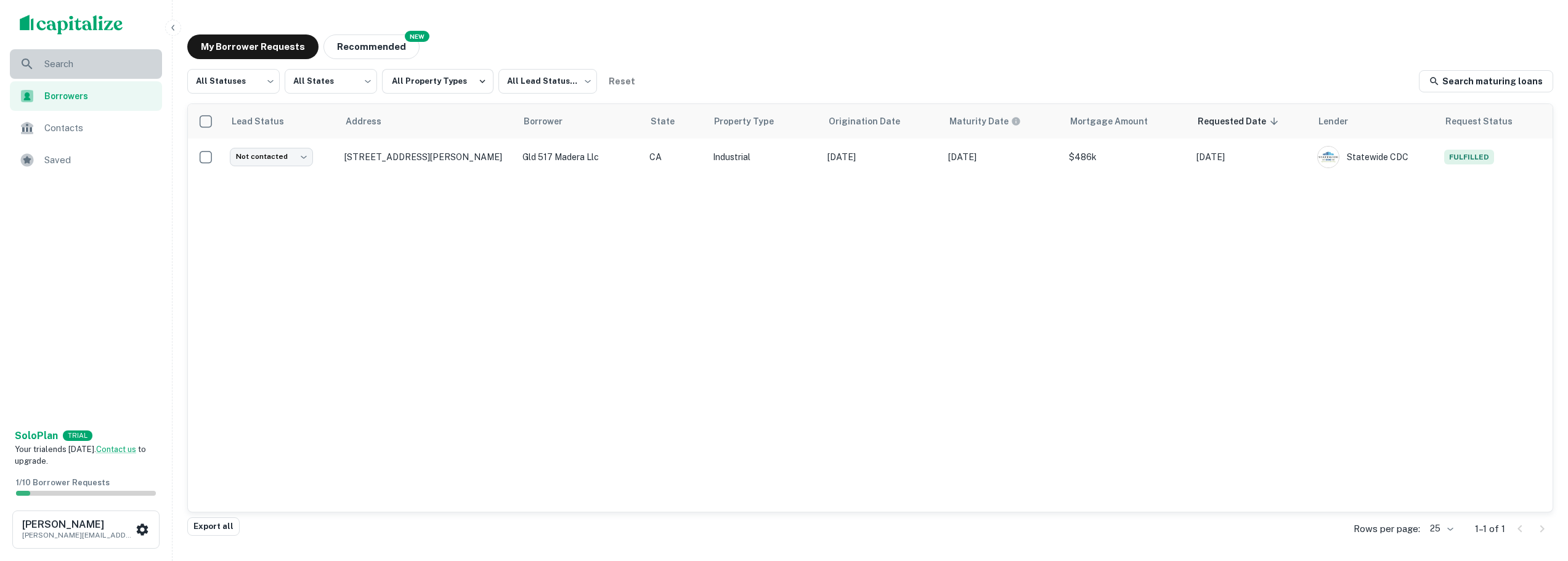
click at [66, 63] on span "Search" at bounding box center [99, 64] width 110 height 15
